Goal: Find specific page/section: Find specific page/section

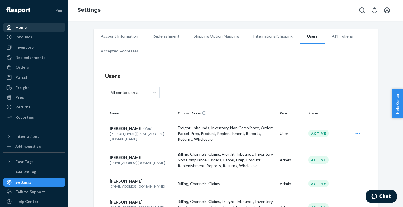
click at [24, 25] on div "Home" at bounding box center [20, 28] width 11 height 6
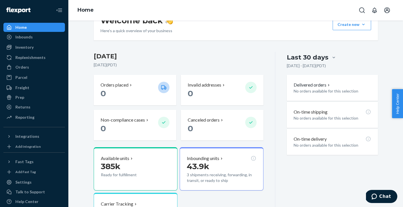
scroll to position [26, 0]
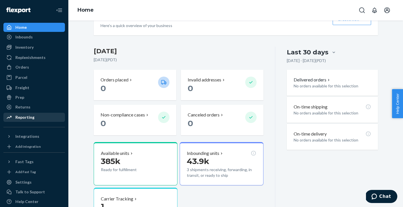
click at [32, 117] on div "Reporting" at bounding box center [24, 118] width 19 height 6
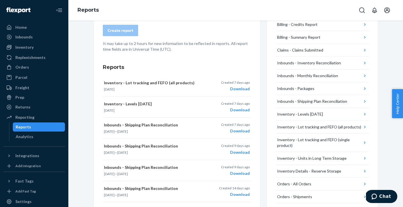
scroll to position [60, 0]
